Goal: Task Accomplishment & Management: Manage account settings

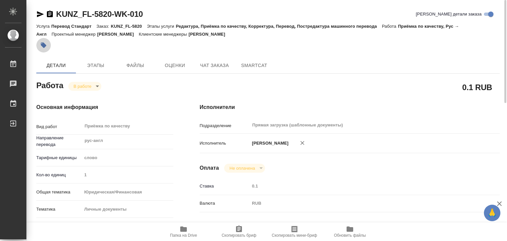
click at [38, 46] on button "button" at bounding box center [43, 45] width 15 height 15
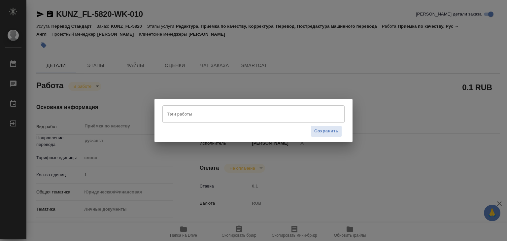
click at [201, 117] on input "Тэги работы" at bounding box center [247, 113] width 164 height 11
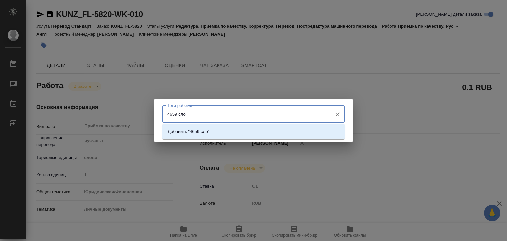
type input "4659 слов"
click at [212, 130] on p "Добавить "4659 слов"" at bounding box center [190, 131] width 44 height 7
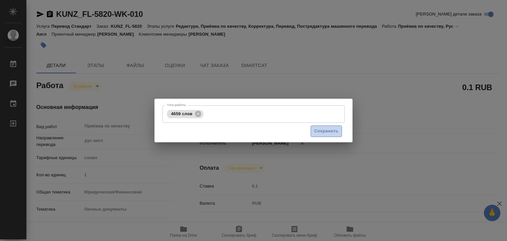
click at [327, 134] on span "Сохранить" at bounding box center [326, 131] width 24 height 8
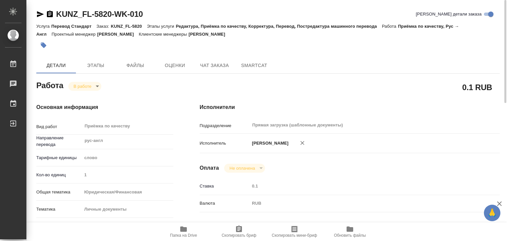
type input "inProgress"
type input "рус-англ"
type input "5a8b1489cc6b4906c91bfd90"
type input "1"
type input "yr-fn"
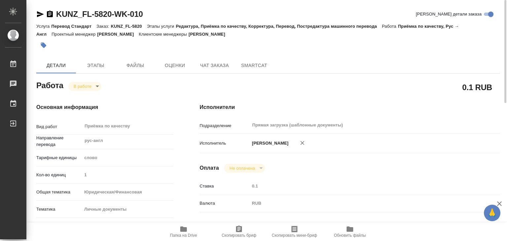
type input "5a8b8b956a9677013d343cfe"
checkbox input "true"
type input "21.08.2025 18:01"
type input "29.08.2025 14:29"
type input "29.08.2025 16:00"
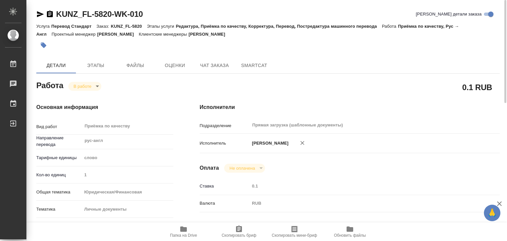
type input "29.08.2025 16:00"
type input "Прямая загрузка (шаблонные документы)"
type input "notPayed"
type input "0.1"
type input "RUB"
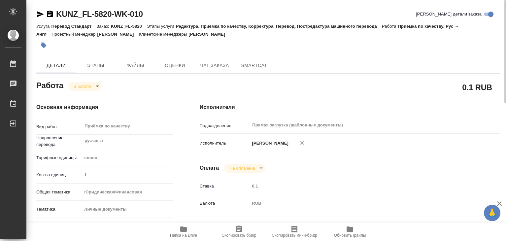
type input "[PERSON_NAME]"
type input "KUNZ_FL-5820"
type input "Перевод Стандарт"
type input "Редактура, Приёмка по качеству, Корректура, Перевод, Постредактура машинного пе…"
type input "[PERSON_NAME]"
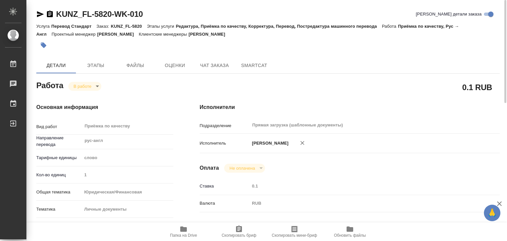
type input "[PERSON_NAME]"
type input "/Clients/FL_KUNZ/Orders/KUNZ_FL-5820"
click at [95, 84] on body "🙏 .cls-1 fill:#fff; AWATERA Alilekova Valeriya Работы 0 Чаты График Выйти KUNZ_…" at bounding box center [253, 120] width 507 height 241
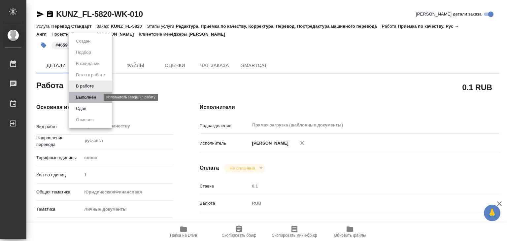
click at [97, 96] on button "Выполнен" at bounding box center [86, 97] width 24 height 7
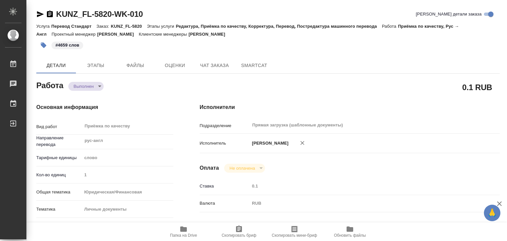
type textarea "x"
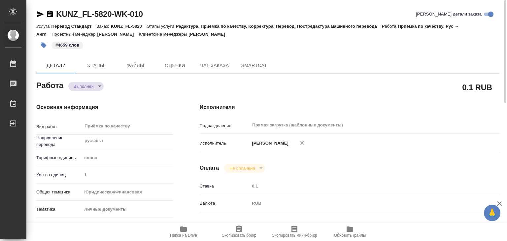
type textarea "x"
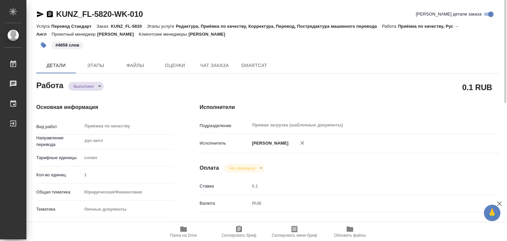
type textarea "x"
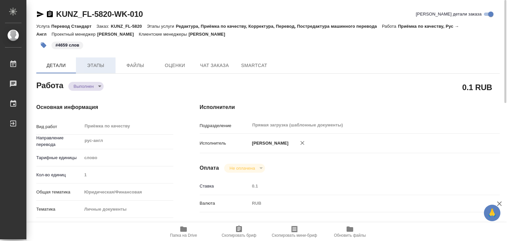
click at [110, 65] on span "Этапы" at bounding box center [96, 65] width 32 height 8
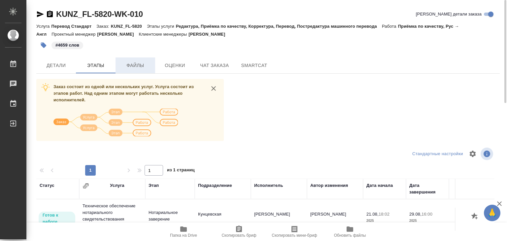
click at [139, 63] on span "Файлы" at bounding box center [135, 65] width 32 height 8
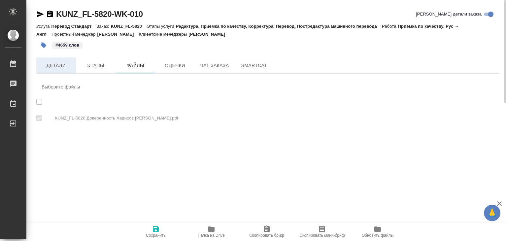
checkbox input "true"
click at [56, 63] on span "Детали" at bounding box center [56, 65] width 32 height 8
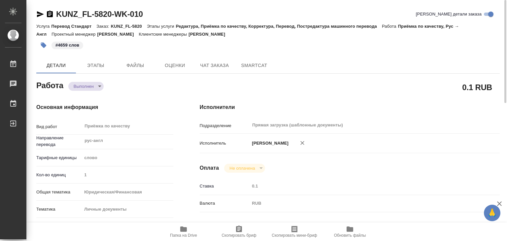
type textarea "x"
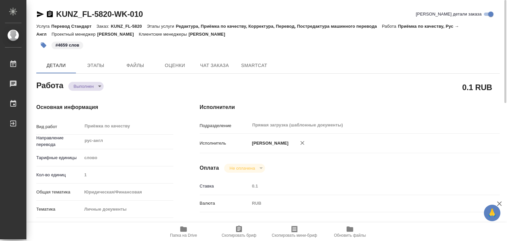
type textarea "x"
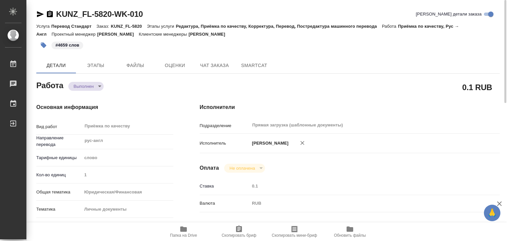
type textarea "x"
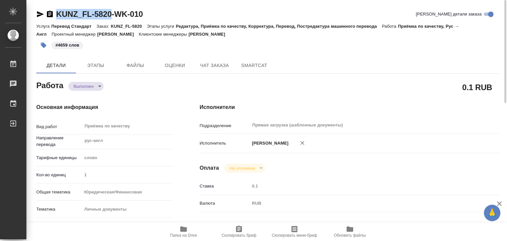
drag, startPoint x: 54, startPoint y: 8, endPoint x: 115, endPoint y: 17, distance: 61.0
copy link "KUNZ_FL-5820"
click at [304, 26] on p "Редактура, Приёмка по качеству, Корректура, Перевод, Постредактура машинного пе…" at bounding box center [279, 26] width 206 height 5
click at [100, 68] on span "Этапы" at bounding box center [96, 65] width 32 height 8
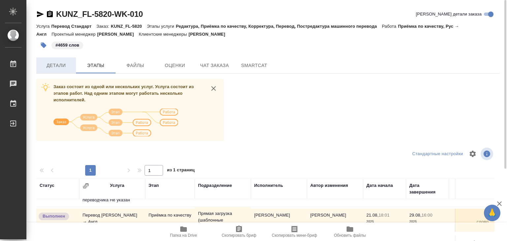
click at [61, 71] on button "Детали" at bounding box center [56, 65] width 40 height 16
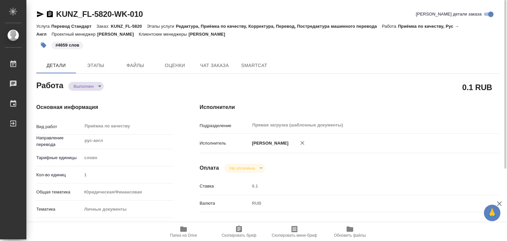
type textarea "x"
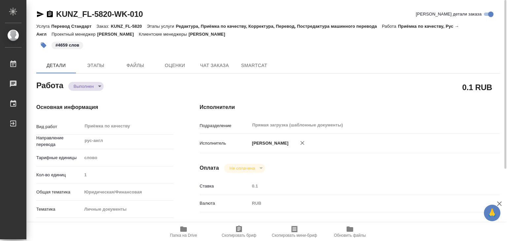
type textarea "x"
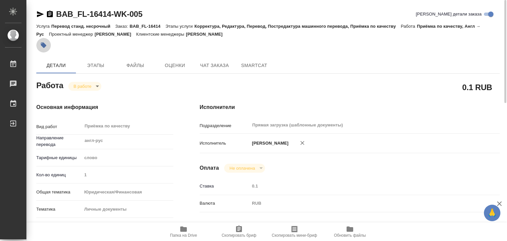
click at [41, 40] on button "button" at bounding box center [43, 45] width 15 height 15
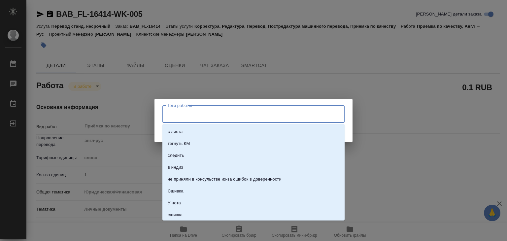
click at [194, 115] on input "Тэги работы" at bounding box center [247, 113] width 164 height 11
type input "435"
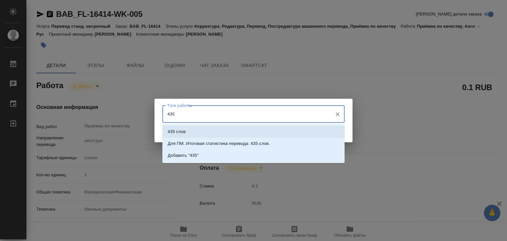
click at [192, 128] on li "435 слов" at bounding box center [253, 132] width 182 height 12
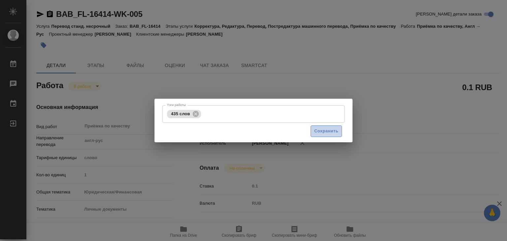
click at [322, 133] on span "Сохранить" at bounding box center [326, 131] width 24 height 8
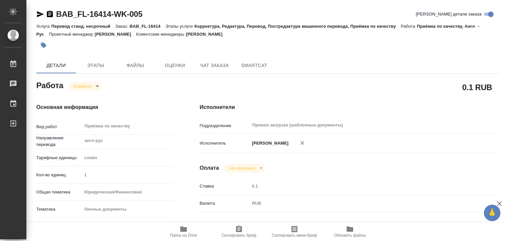
type input "inProgress"
type input "англ-рус"
type input "5a8b1489cc6b4906c91bfd90"
type input "1"
type input "yr-fn"
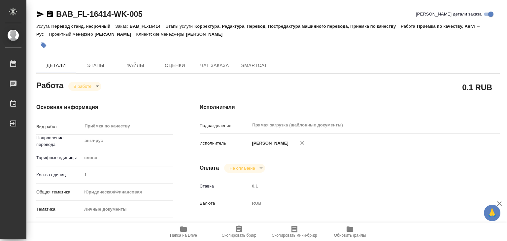
type input "5a8b8b956a9677013d343cfe"
checkbox input "true"
type input "28.08.2025 20:55"
type input "29.08.2025 13:31"
type input "29.08.2025 18:00"
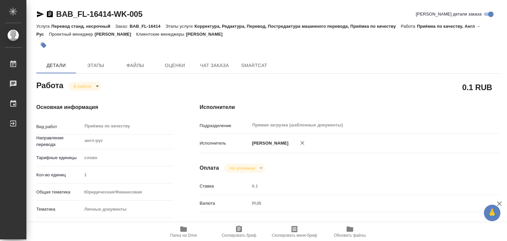
type input "29.08.2025 13:48"
type input "29.08.2025 18:00"
type input "Прямая загрузка (шаблонные документы)"
type input "notPayed"
type input "0.1"
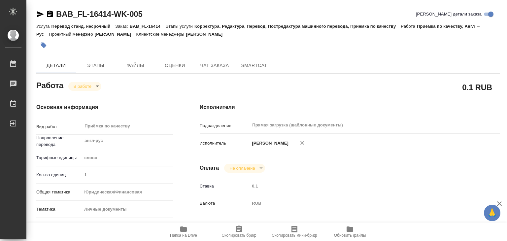
type input "RUB"
type input "[PERSON_NAME]"
type input "BAB_FL-16414"
type input "Перевод станд. несрочный"
type input "Корректура, Редактура, Перевод, Постредактура машинного перевода, Приёмка по ка…"
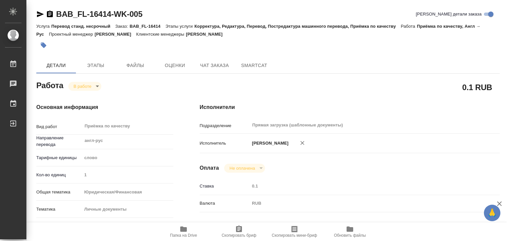
type input "Голубев Дмитрий"
type input "[PERSON_NAME]"
type input "/Clients/FL_BAB/Orders/BAB_FL-16414"
click at [95, 87] on body "🙏 .cls-1 fill:#fff; AWATERA Alilekova Valeriya Работы 0 Чаты График Выйти BAB_F…" at bounding box center [253, 120] width 507 height 241
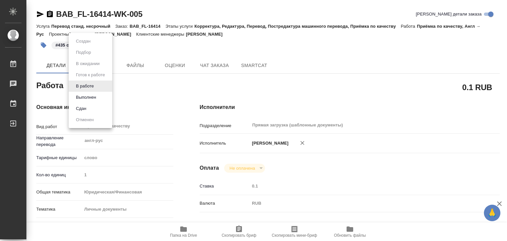
click at [92, 45] on button "Выполнен" at bounding box center [83, 41] width 18 height 7
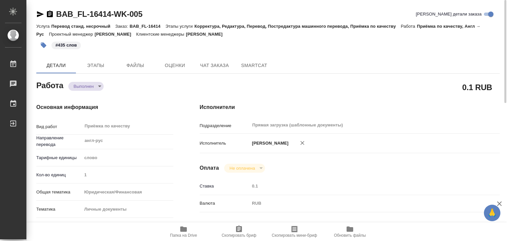
type textarea "x"
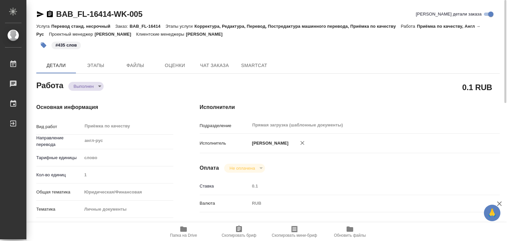
type textarea "x"
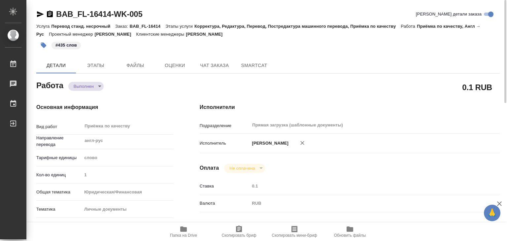
type textarea "x"
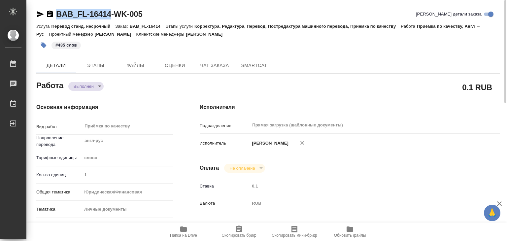
drag, startPoint x: 57, startPoint y: 6, endPoint x: 110, endPoint y: 14, distance: 53.4
copy link "BAB_FL-16414"
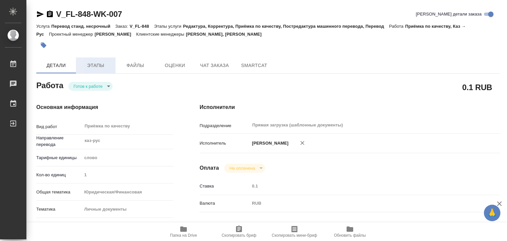
click at [95, 69] on button "Этапы" at bounding box center [96, 65] width 40 height 16
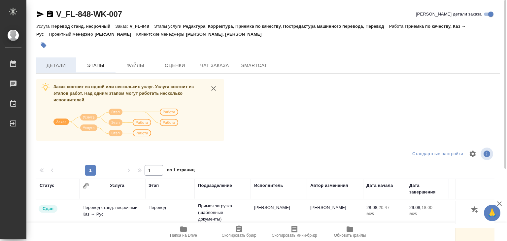
click at [63, 67] on span "Детали" at bounding box center [56, 65] width 32 height 8
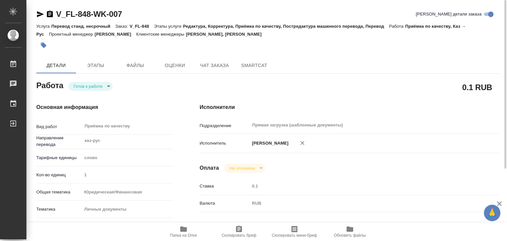
type textarea "x"
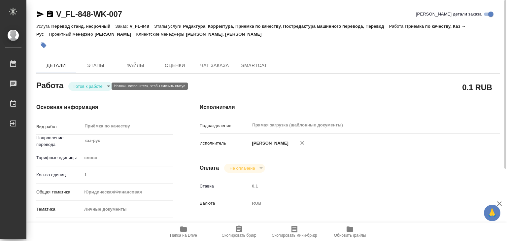
click at [99, 86] on body "🙏 .cls-1 fill:#fff; AWATERA Alilekova Valeriya Работы 0 Чаты График Выйти V_FL-…" at bounding box center [253, 120] width 507 height 241
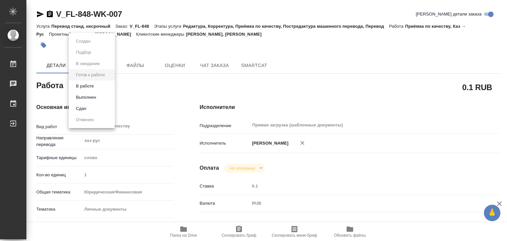
type textarea "x"
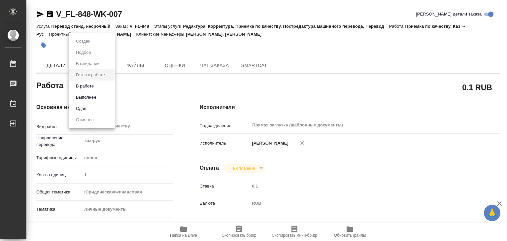
click at [100, 87] on li "В работе" at bounding box center [92, 86] width 46 height 11
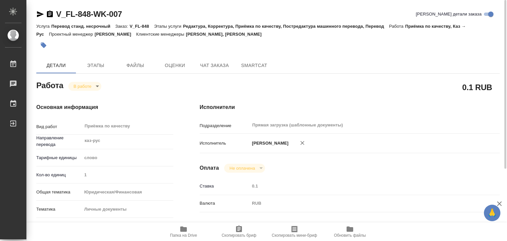
type textarea "x"
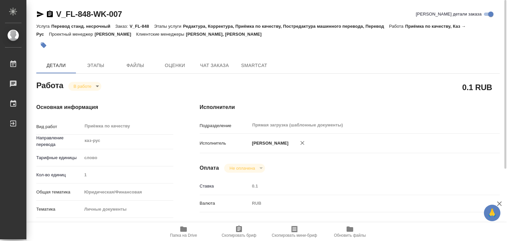
type textarea "x"
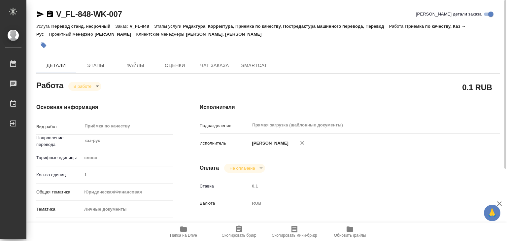
type textarea "x"
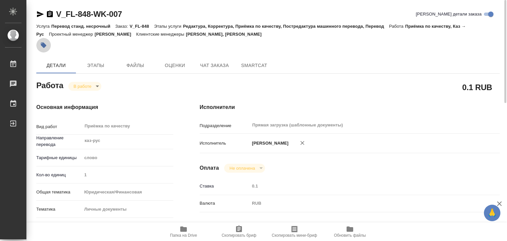
click at [42, 46] on icon "button" at bounding box center [44, 46] width 6 height 6
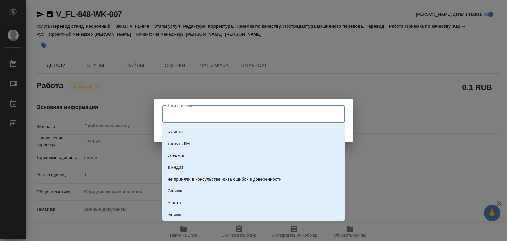
click at [186, 112] on input "Тэги работы" at bounding box center [247, 113] width 164 height 11
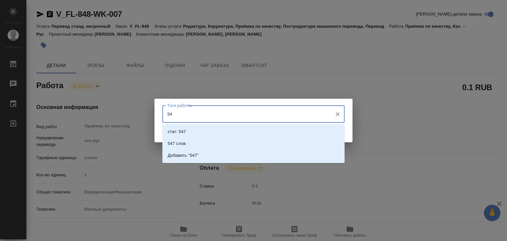
type input "5"
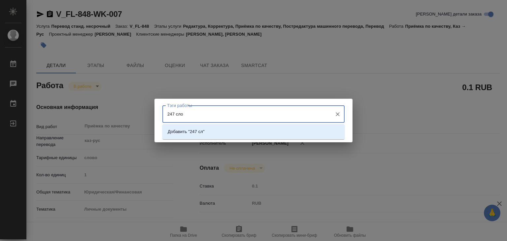
type input "247 слов"
click at [239, 134] on li "Добавить "247 слов"" at bounding box center [253, 132] width 182 height 12
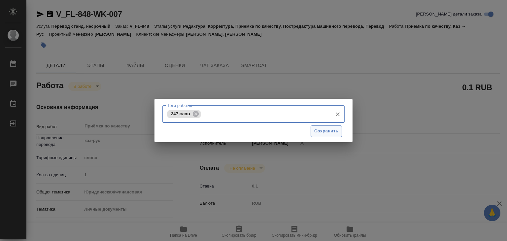
click at [321, 131] on span "Сохранить" at bounding box center [326, 131] width 24 height 8
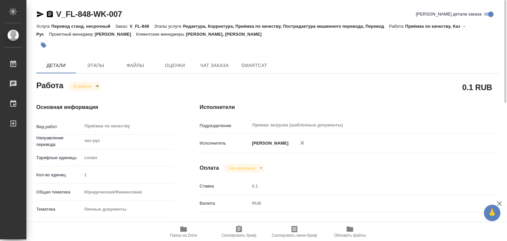
type input "inProgress"
type textarea "Приёмка по качеству"
type textarea "x"
type input "каз-рус"
type input "5a8b1489cc6b4906c91bfd90"
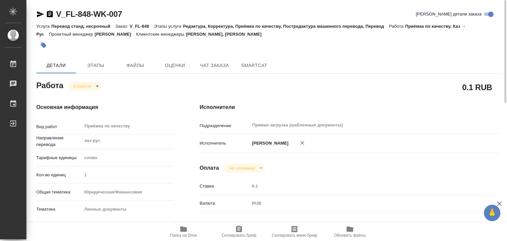
type input "1"
type input "yr-fn"
type input "5a8b8b956a9677013d343cfe"
checkbox input "true"
type input "29.08.2025 19:00"
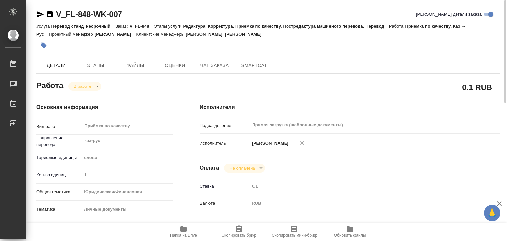
type input "29.08.2025 15:43"
type input "29.08.2025 19:00"
type input "Прямая загрузка (шаблонные документы)"
type input "notPayed"
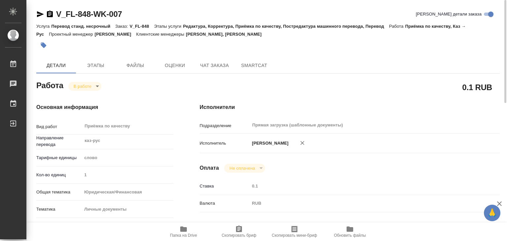
type input "0.1"
type input "RUB"
type input "[PERSON_NAME]"
type textarea "x"
type textarea "/Clients/FL_V/Orders/V_FL-848/Corrected/V_FL-848-WK-007"
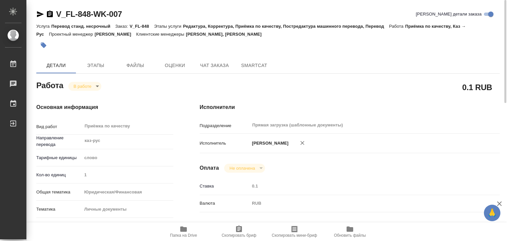
type textarea "x"
type input "V_FL-848"
type input "Перевод станд. несрочный"
type input "Редактура, Корректура, Приёмка по качеству, Постредактура машинного перевода, П…"
type input "Веселова Юлия, Касымов Тимур"
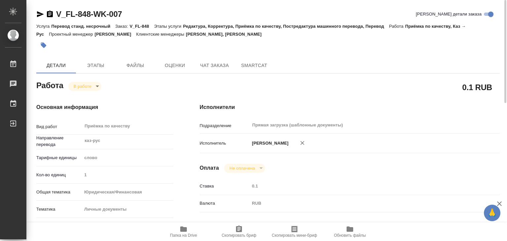
type input "/Clients/FL_V/Orders/V_FL-848"
type textarea "x"
type textarea "паспорта каз-рус, под нот СОР - полный перенабор"
type textarea "x"
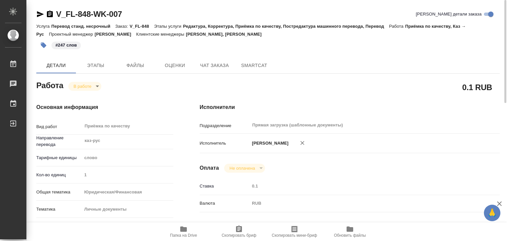
type textarea "x"
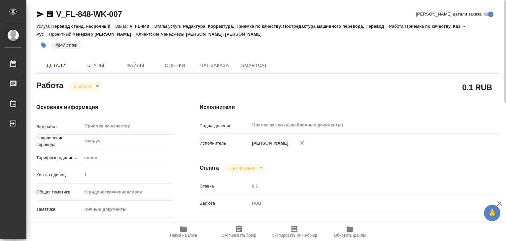
type textarea "x"
click at [88, 85] on body "🙏 .cls-1 fill:#fff; AWATERA Alilekova Valeriya Работы 0 Чаты График Выйти V_FL-…" at bounding box center [253, 120] width 507 height 241
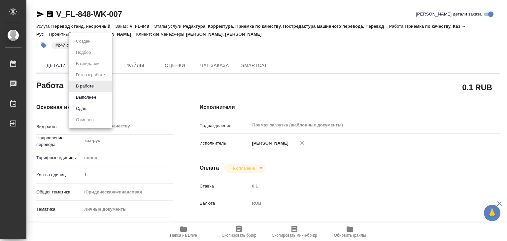
type textarea "x"
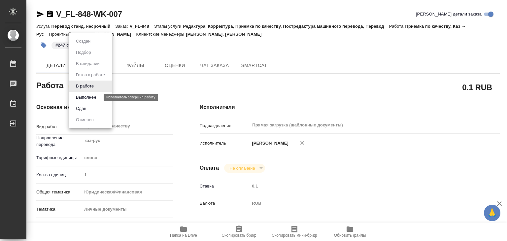
click at [94, 97] on button "Выполнен" at bounding box center [86, 97] width 24 height 7
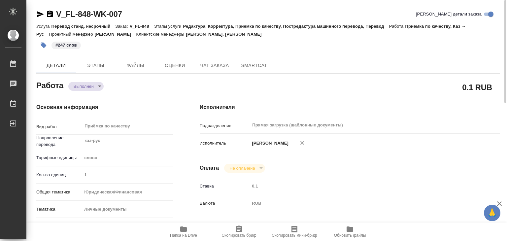
type textarea "x"
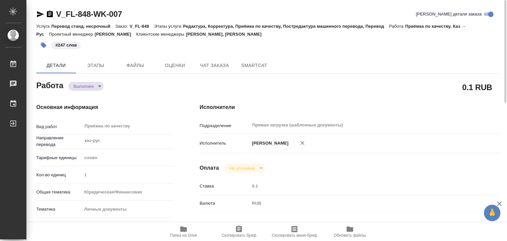
type textarea "x"
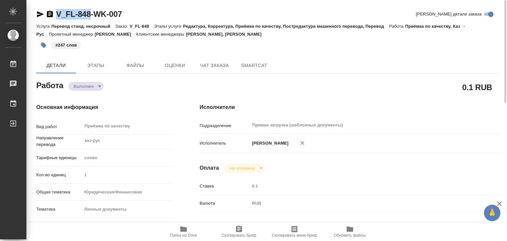
drag, startPoint x: 57, startPoint y: 8, endPoint x: 93, endPoint y: 17, distance: 37.4
copy link "V_FL-848"
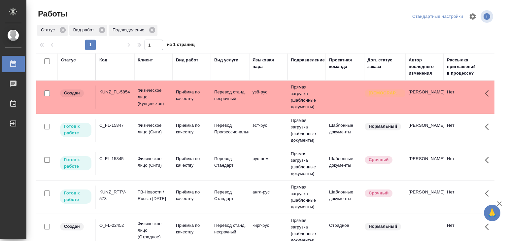
scroll to position [53, 0]
click at [174, 97] on td "Приёмка по качеству" at bounding box center [192, 96] width 38 height 23
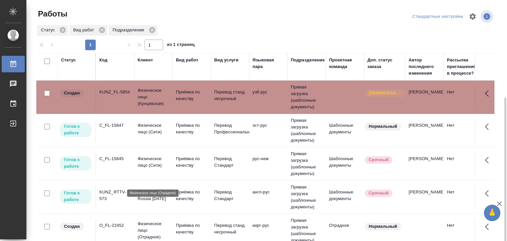
scroll to position [33, 0]
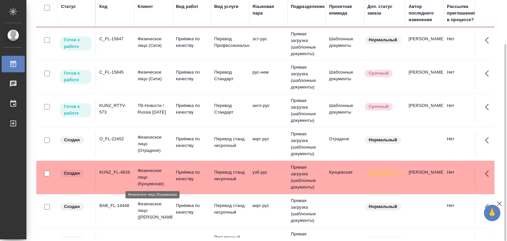
click at [162, 176] on p "Физическое лицо (Кунцевская)" at bounding box center [154, 177] width 32 height 20
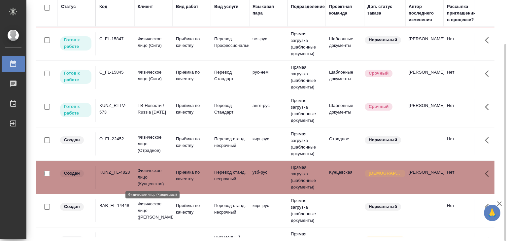
click at [162, 176] on p "Физическое лицо (Кунцевская)" at bounding box center [154, 177] width 32 height 20
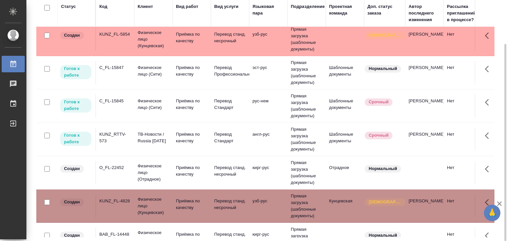
scroll to position [0, 0]
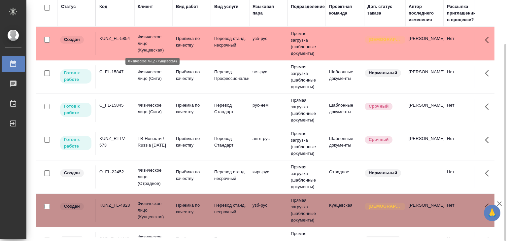
click at [149, 45] on p "Физическое лицо (Кунцевская)" at bounding box center [154, 44] width 32 height 20
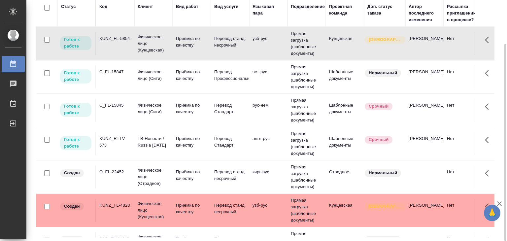
click at [132, 55] on td "C_FL-15845" at bounding box center [115, 43] width 38 height 23
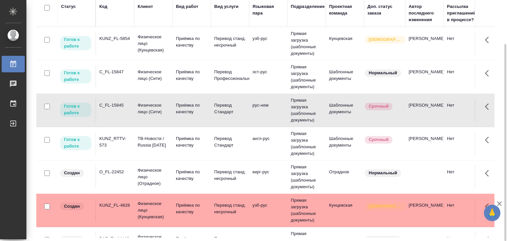
click at [132, 55] on td "C_FL-15845" at bounding box center [115, 43] width 38 height 23
click at [123, 42] on div "C_FL-15847" at bounding box center [115, 38] width 32 height 7
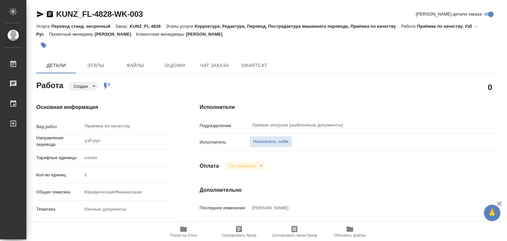
type textarea "x"
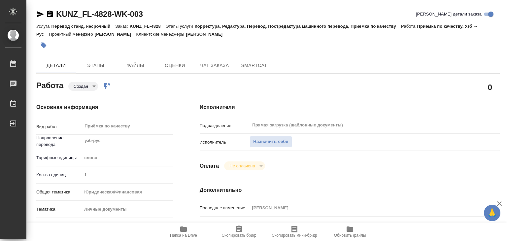
type textarea "x"
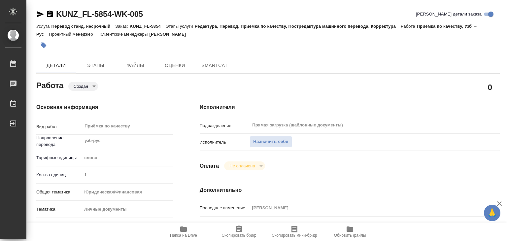
type textarea "x"
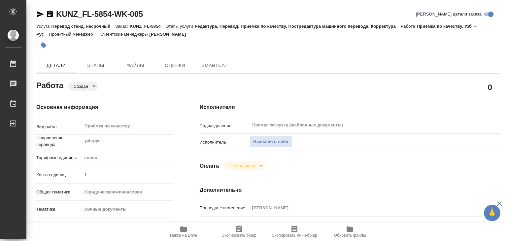
type textarea "x"
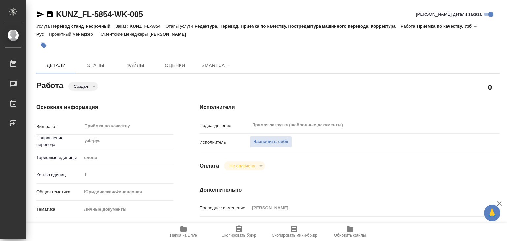
type textarea "x"
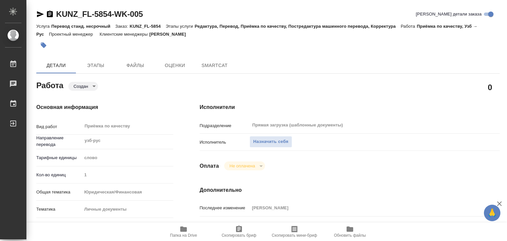
type textarea "x"
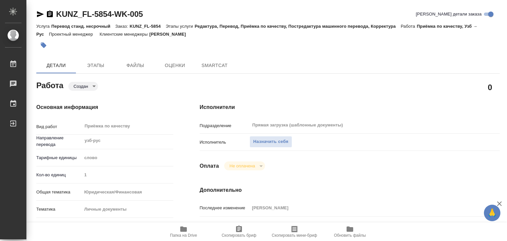
scroll to position [132, 0]
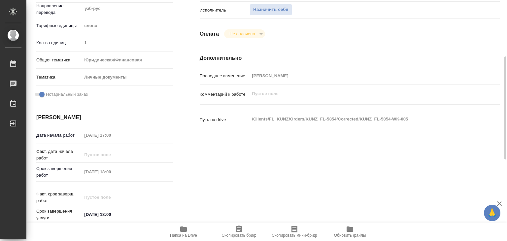
type textarea "x"
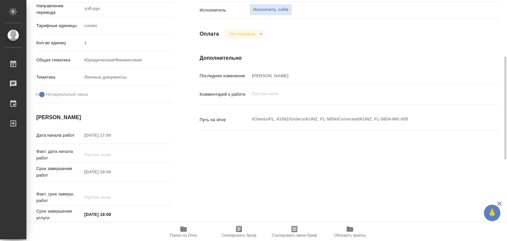
type textarea "x"
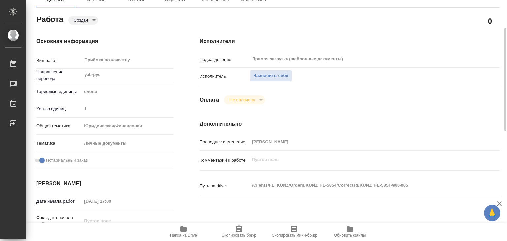
scroll to position [0, 0]
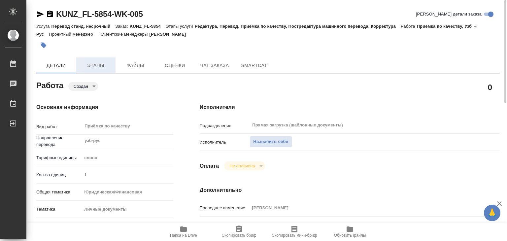
type textarea "x"
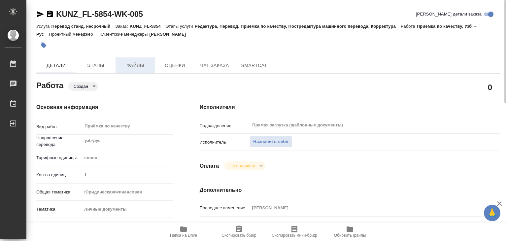
click at [126, 67] on span "Файлы" at bounding box center [135, 65] width 32 height 8
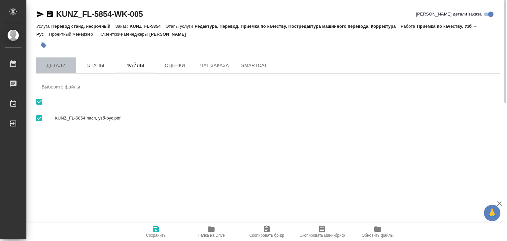
click at [62, 68] on span "Детали" at bounding box center [56, 65] width 32 height 8
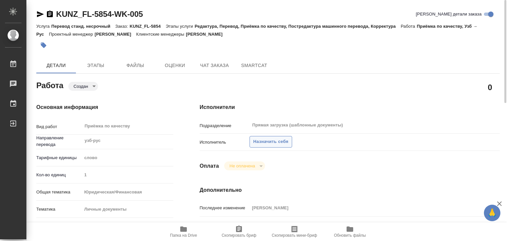
type textarea "x"
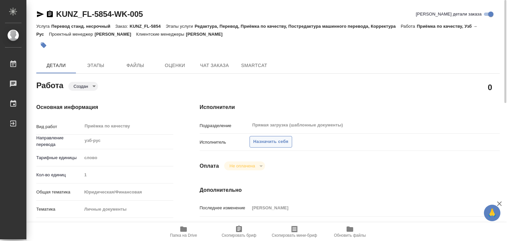
type textarea "x"
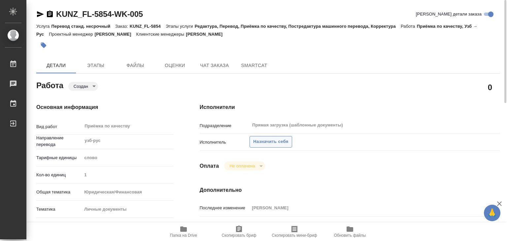
click at [258, 143] on span "Назначить себя" at bounding box center [270, 142] width 35 height 8
type textarea "x"
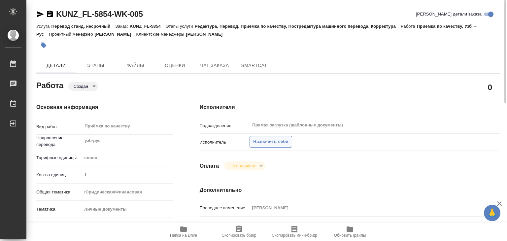
type textarea "x"
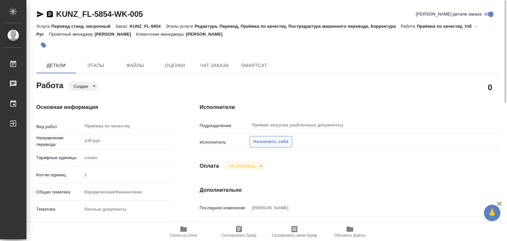
type textarea "x"
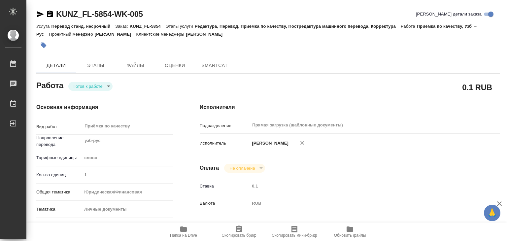
type textarea "x"
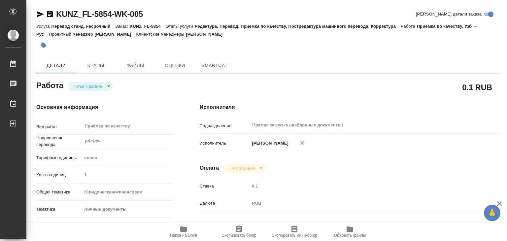
type textarea "x"
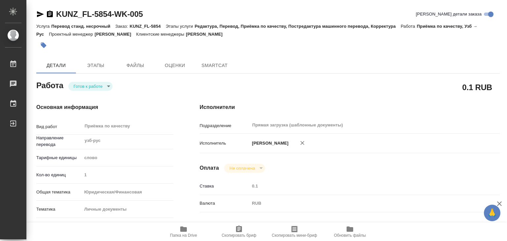
type textarea "x"
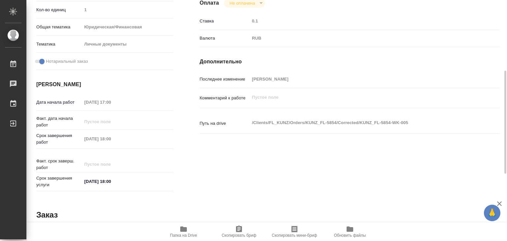
type textarea "x"
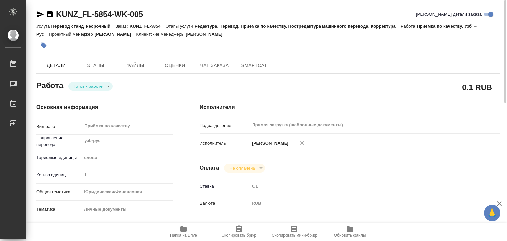
type textarea "x"
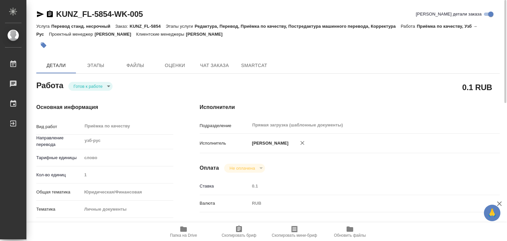
type textarea "x"
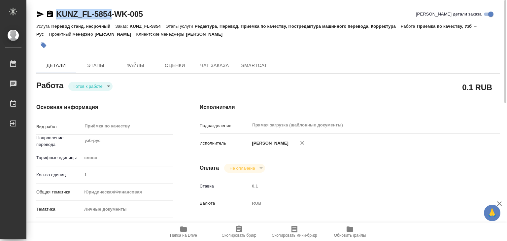
drag, startPoint x: 54, startPoint y: 7, endPoint x: 113, endPoint y: 15, distance: 59.3
copy link "KUNZ_FL-5854"
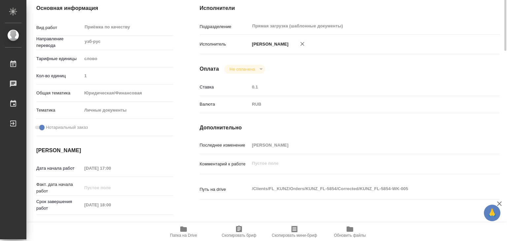
scroll to position [132, 0]
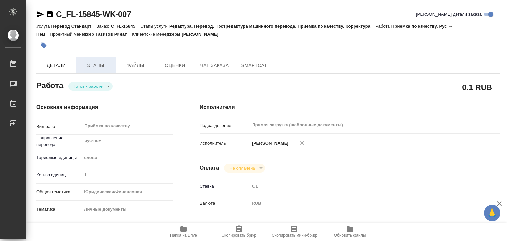
click at [98, 60] on button "Этапы" at bounding box center [96, 65] width 40 height 16
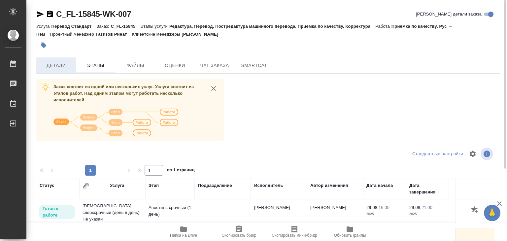
click at [58, 66] on span "Детали" at bounding box center [56, 65] width 32 height 8
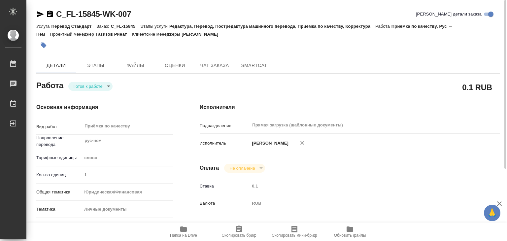
type textarea "x"
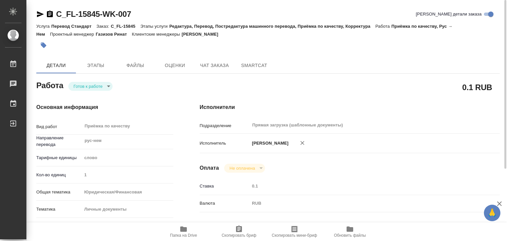
type textarea "x"
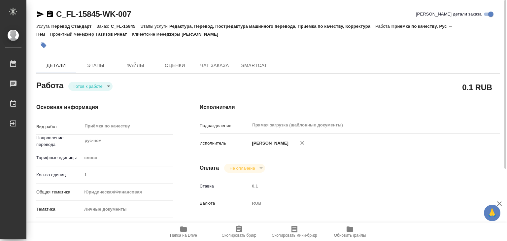
type textarea "x"
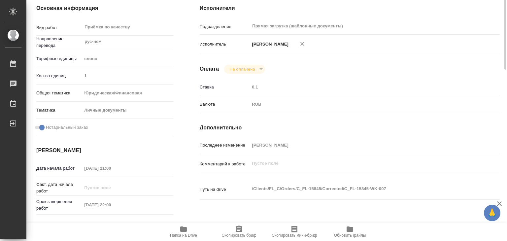
scroll to position [132, 0]
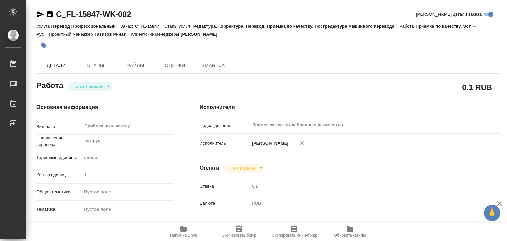
type textarea "x"
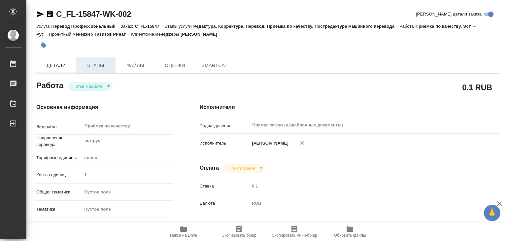
type textarea "x"
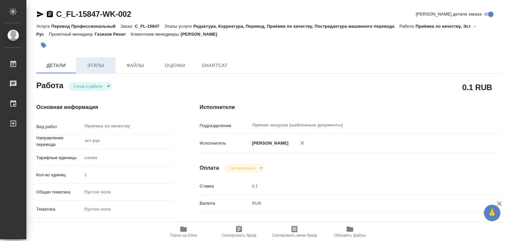
type textarea "x"
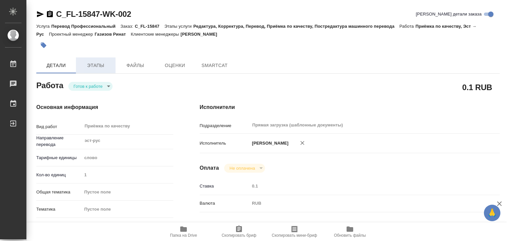
type textarea "x"
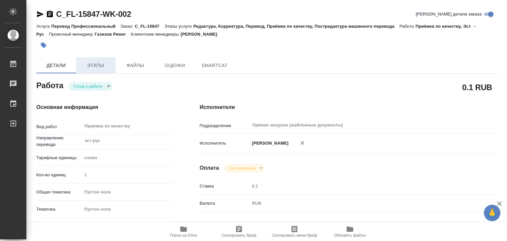
type textarea "x"
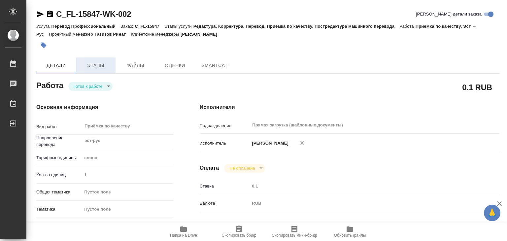
click at [100, 65] on span "Этапы" at bounding box center [96, 65] width 32 height 8
type textarea "x"
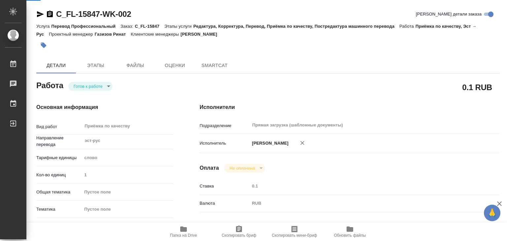
type textarea "x"
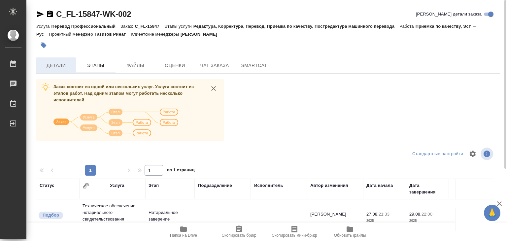
click at [59, 69] on span "Детали" at bounding box center [56, 65] width 32 height 8
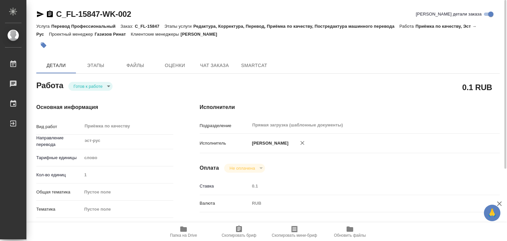
type textarea "x"
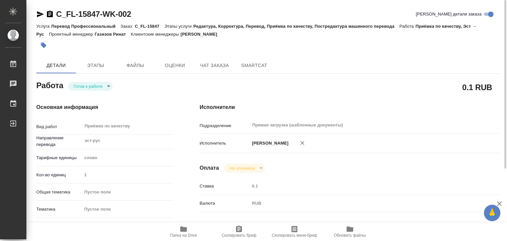
type textarea "x"
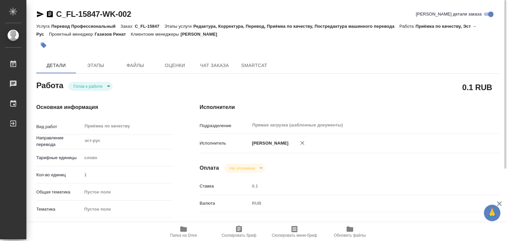
click at [183, 233] on span "Папка на Drive" at bounding box center [183, 235] width 27 height 5
click at [100, 85] on body "🙏 .cls-1 fill:#fff; AWATERA Alilekova [PERSON_NAME] Работы 0 Чаты График Выйти …" at bounding box center [253, 120] width 507 height 241
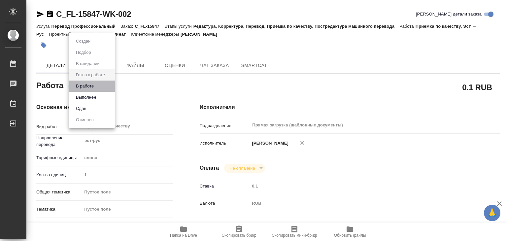
click at [102, 85] on li "В работе" at bounding box center [92, 86] width 46 height 11
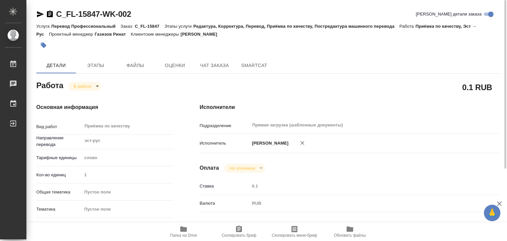
type textarea "x"
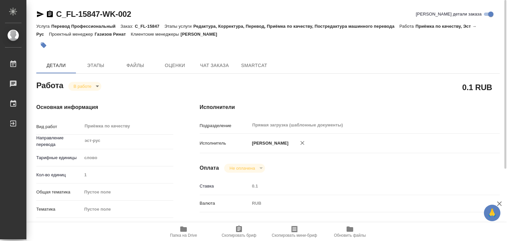
type textarea "x"
